Goal: Task Accomplishment & Management: Complete application form

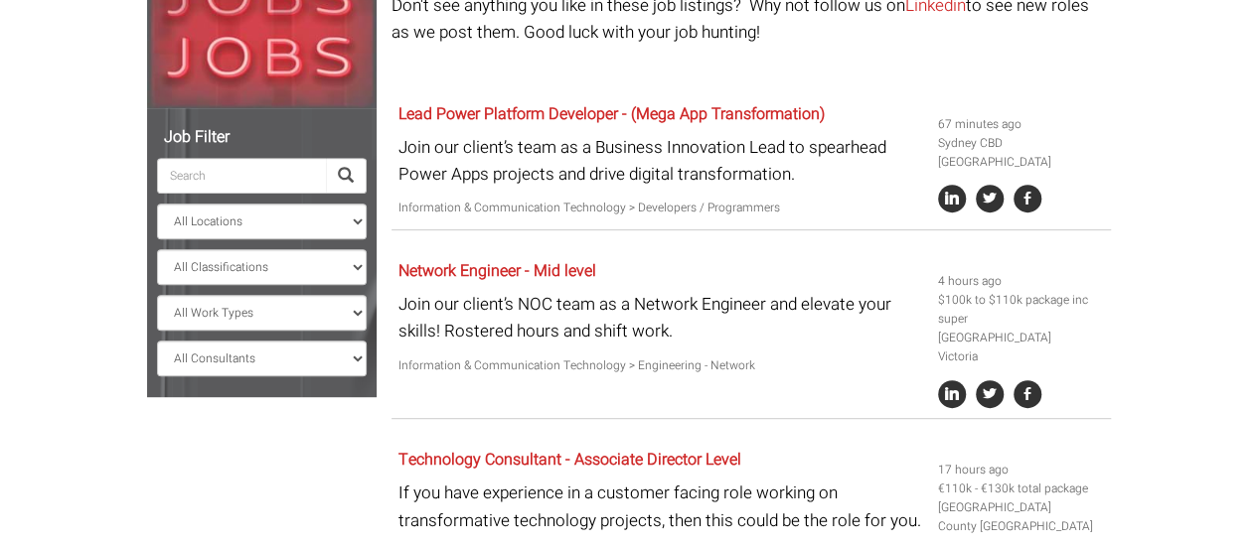
scroll to position [318, 0]
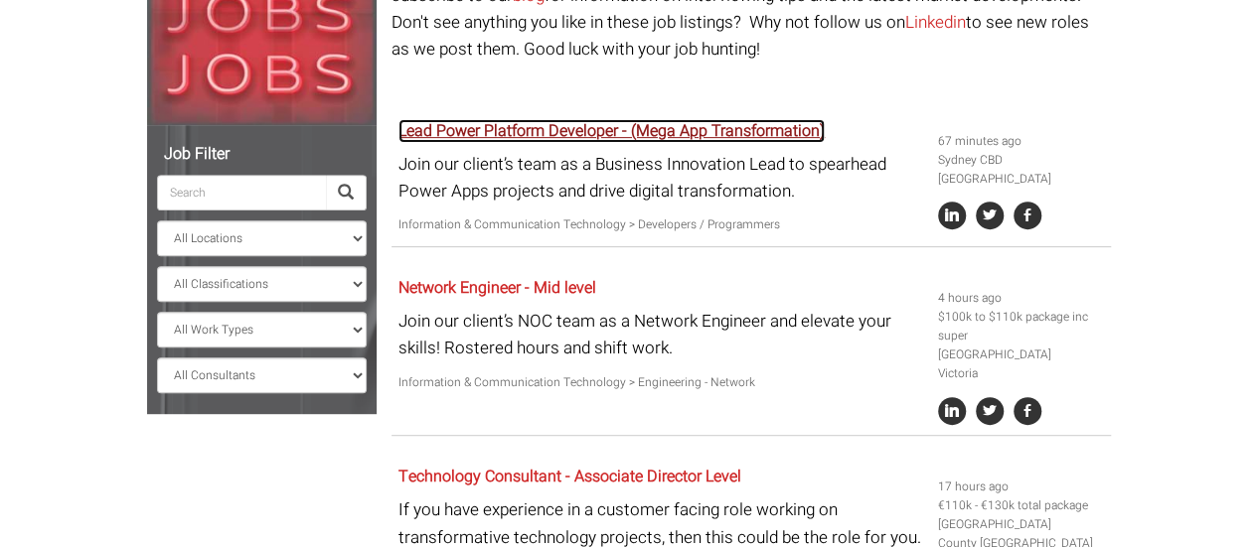
click at [622, 130] on link "Lead Power Platform Developer - (Mega App Transformation)" at bounding box center [611, 131] width 426 height 24
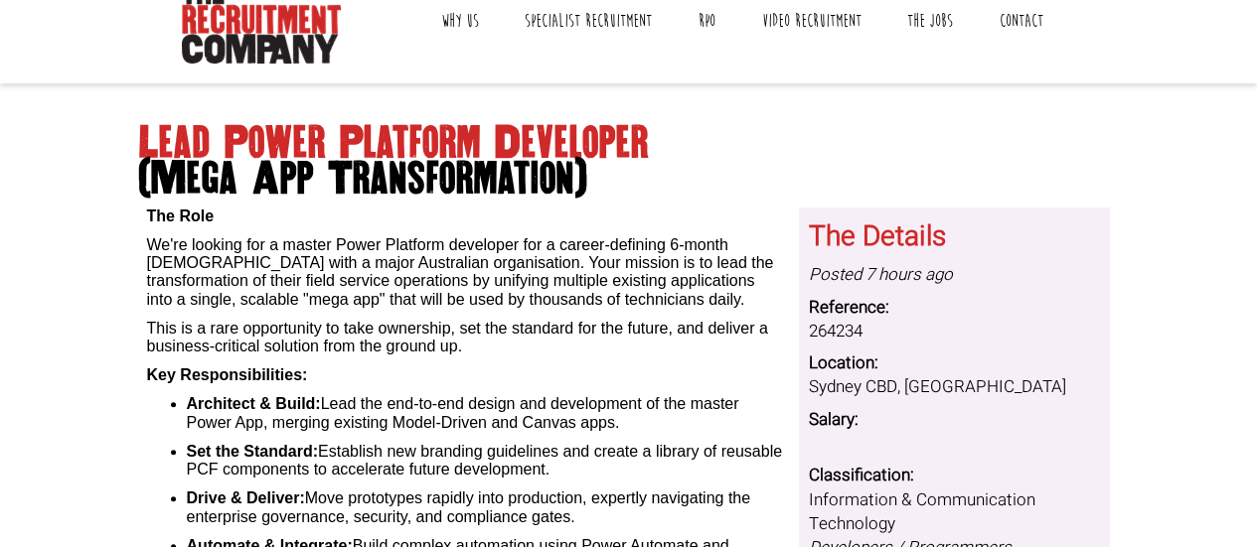
scroll to position [199, 0]
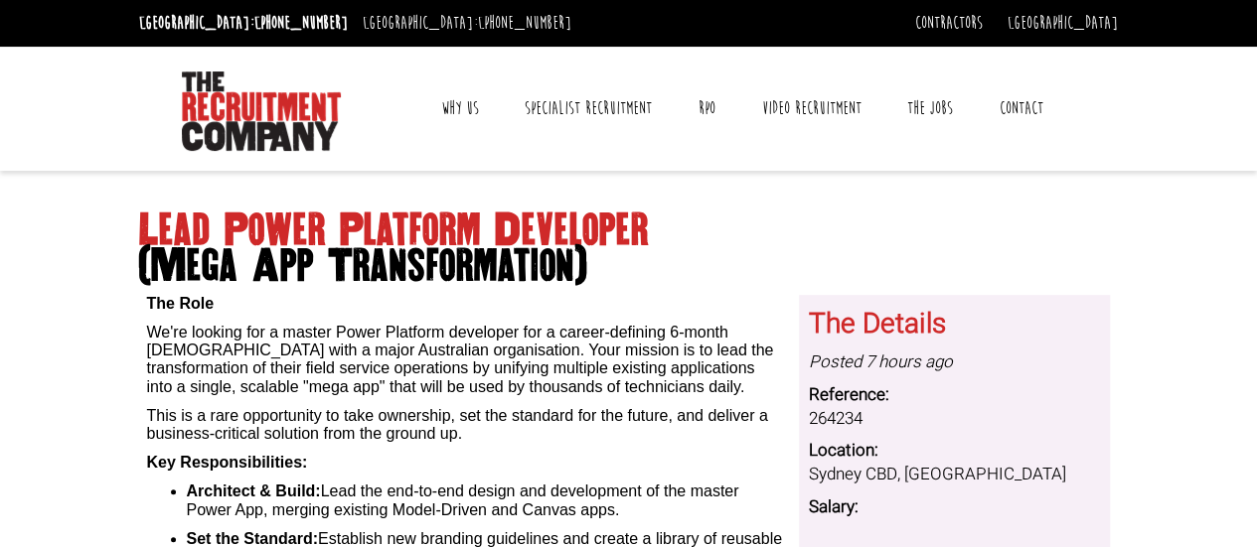
click at [758, 251] on span "(Mega App Transformation)" at bounding box center [628, 266] width 979 height 36
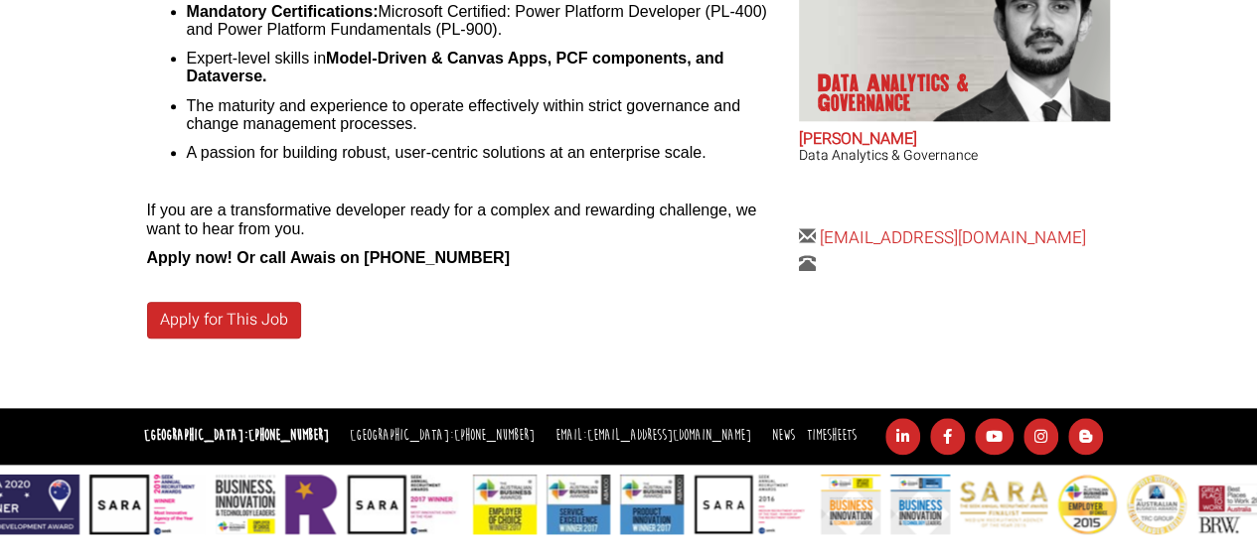
scroll to position [993, 0]
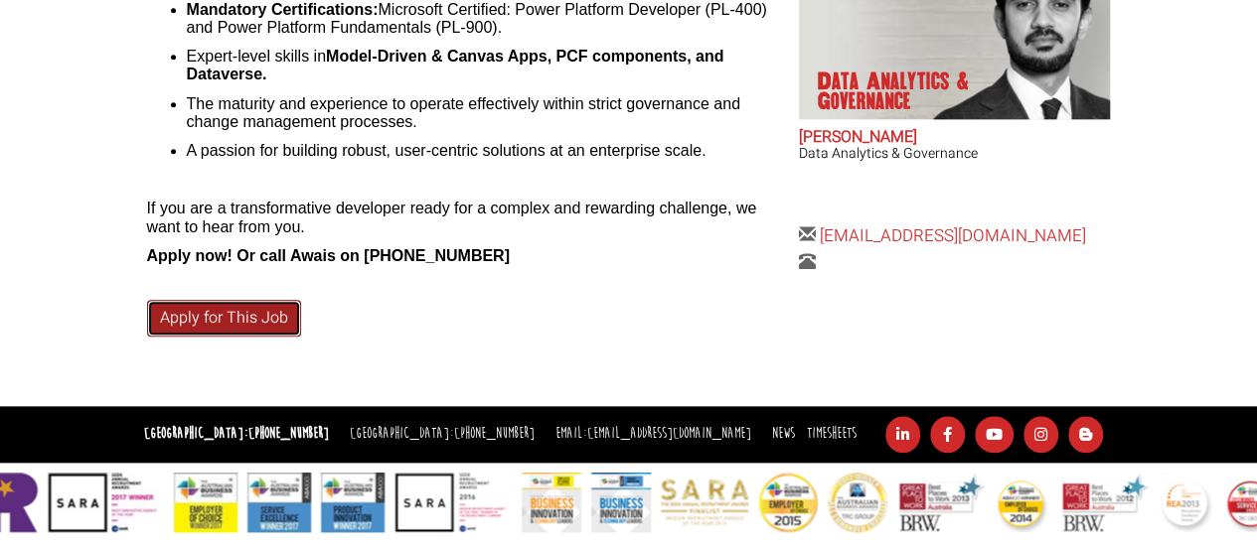
click at [243, 312] on link "Apply for This Job" at bounding box center [224, 318] width 154 height 37
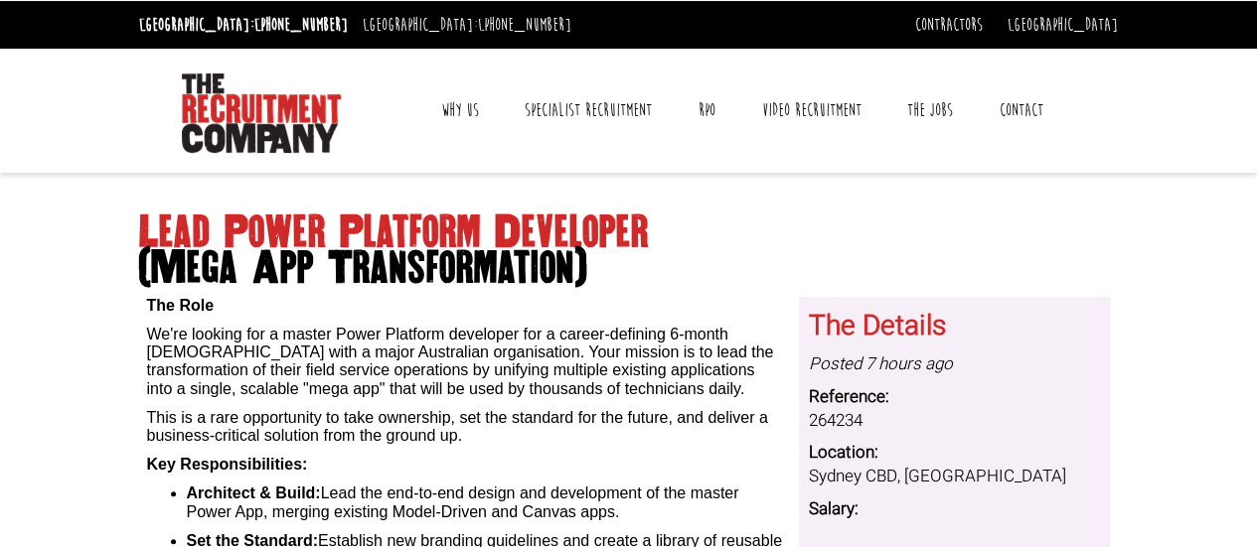
scroll to position [0, 0]
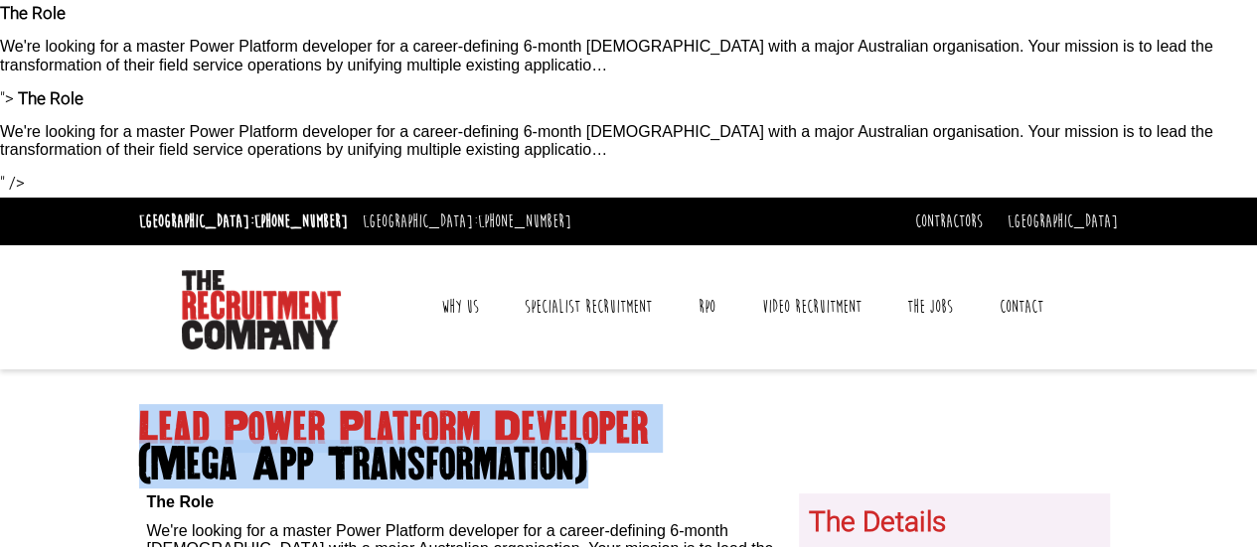
drag, startPoint x: 588, startPoint y: 474, endPoint x: 139, endPoint y: 424, distance: 451.8
click at [139, 424] on h1 "Lead Power Platform Developer (Mega App Transformation)" at bounding box center [628, 447] width 979 height 72
copy h1 "Lead Power Platform Developer (Mega App Transformation)"
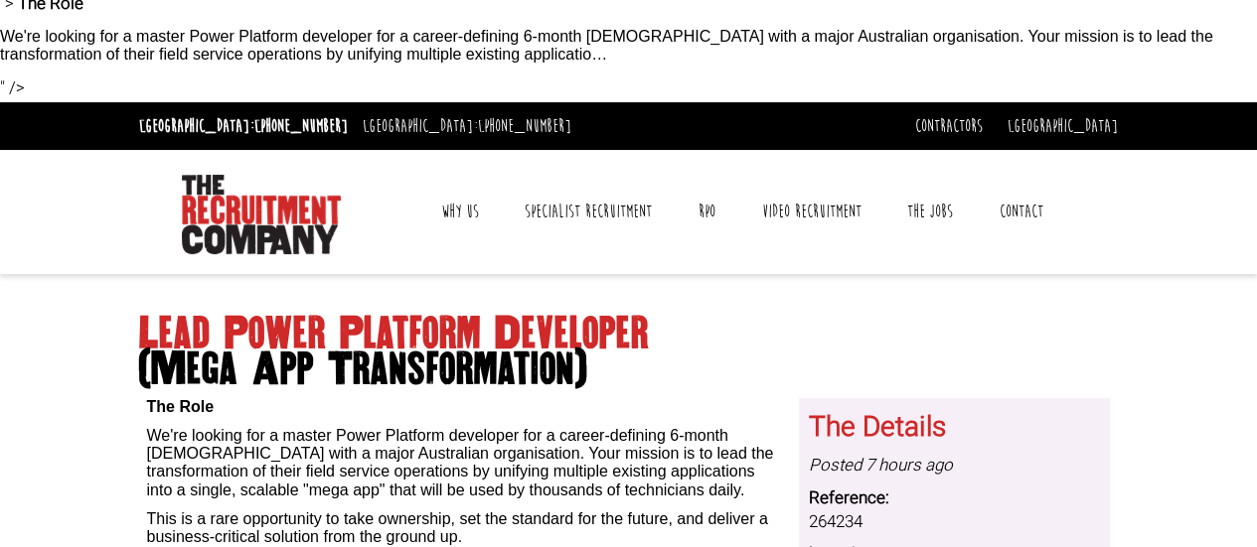
scroll to position [119, 0]
